Goal: Check status: Check status

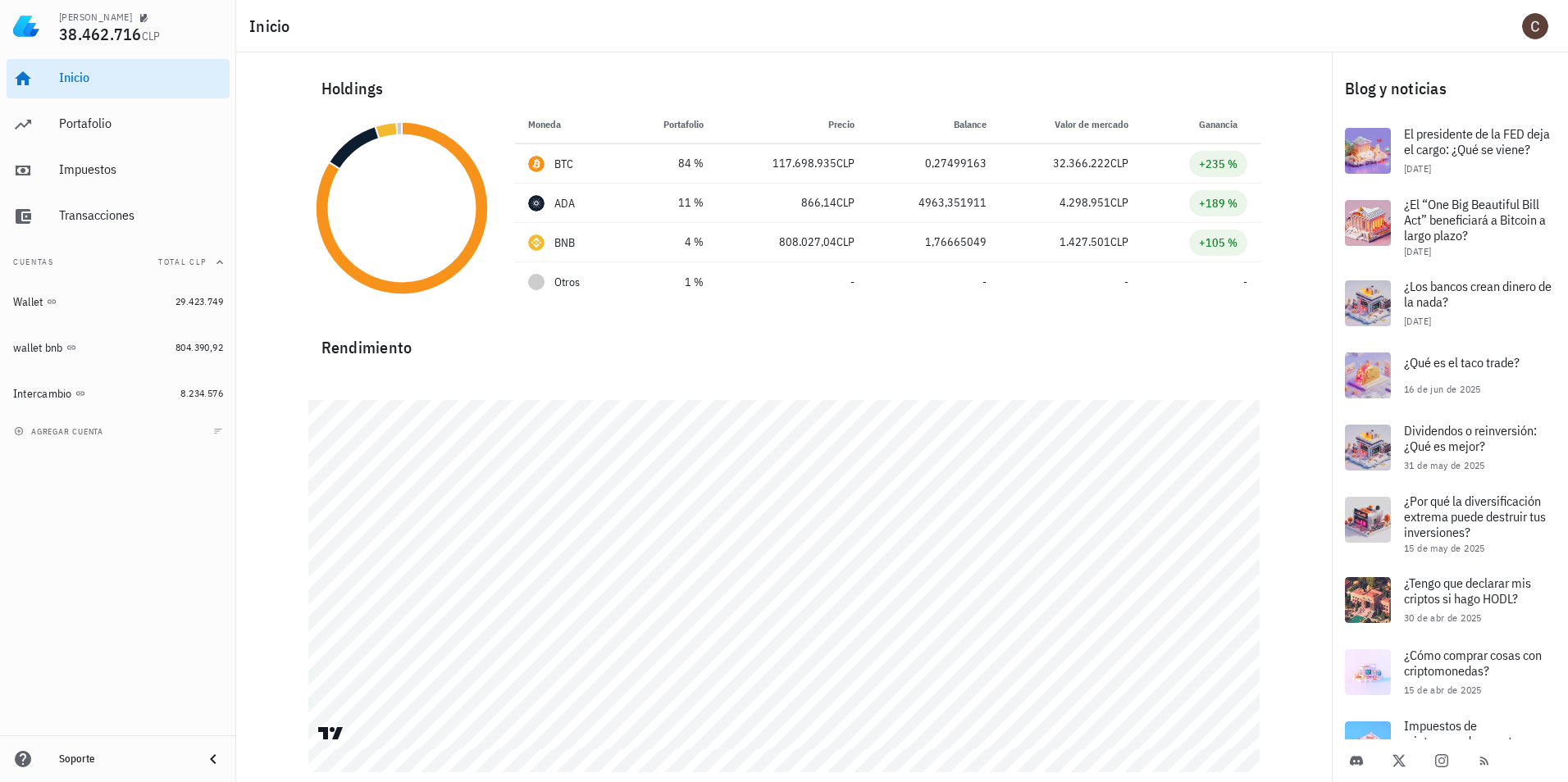
click at [719, 70] on div "Holdings" at bounding box center [784, 89] width 952 height 52
click at [155, 121] on div "Portafolio" at bounding box center [141, 124] width 164 height 16
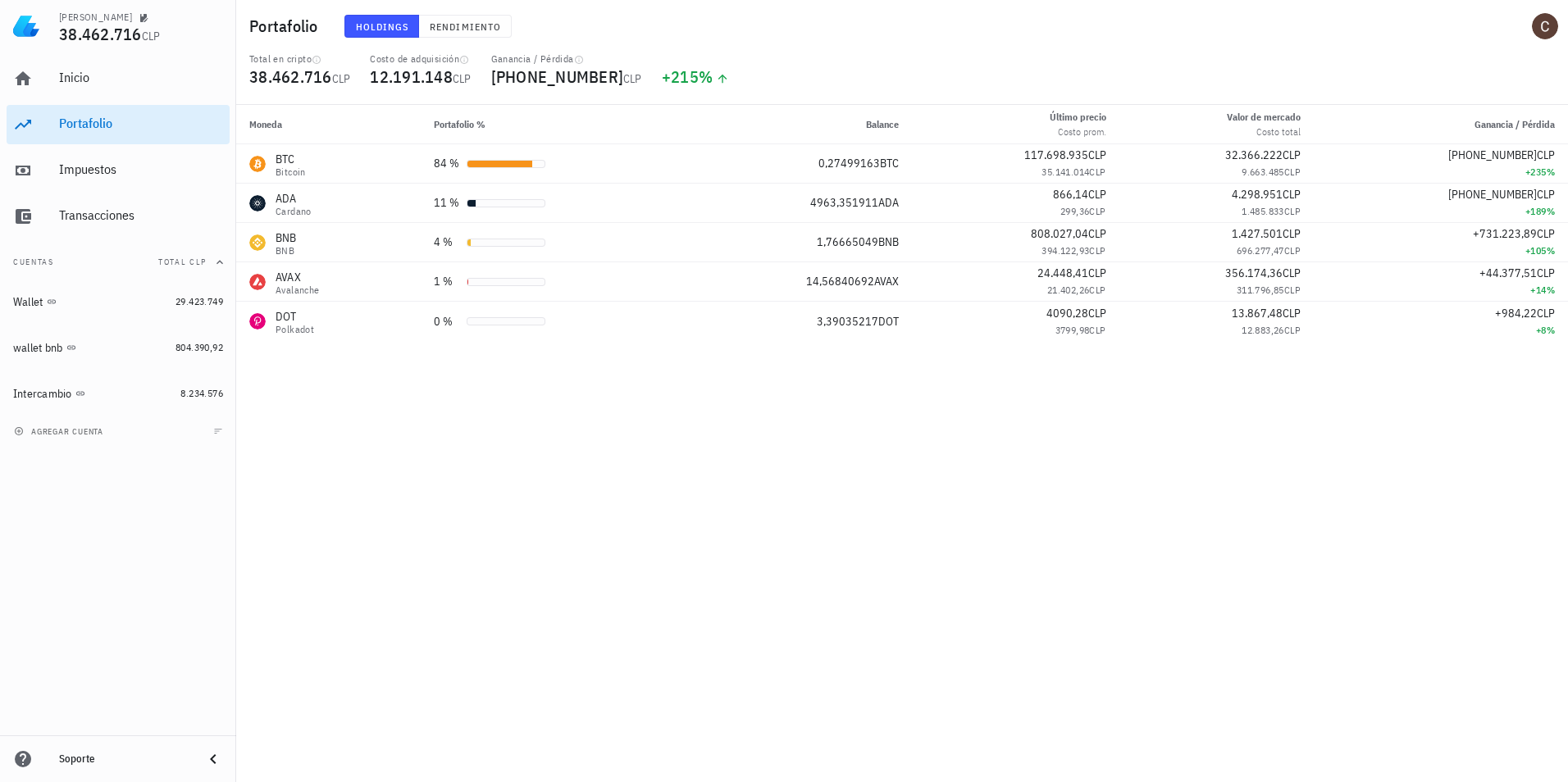
click at [466, 11] on div "Holdings Rendimiento" at bounding box center [681, 26] width 694 height 43
click at [466, 21] on span "Rendimiento" at bounding box center [465, 27] width 72 height 12
